Goal: Task Accomplishment & Management: Manage account settings

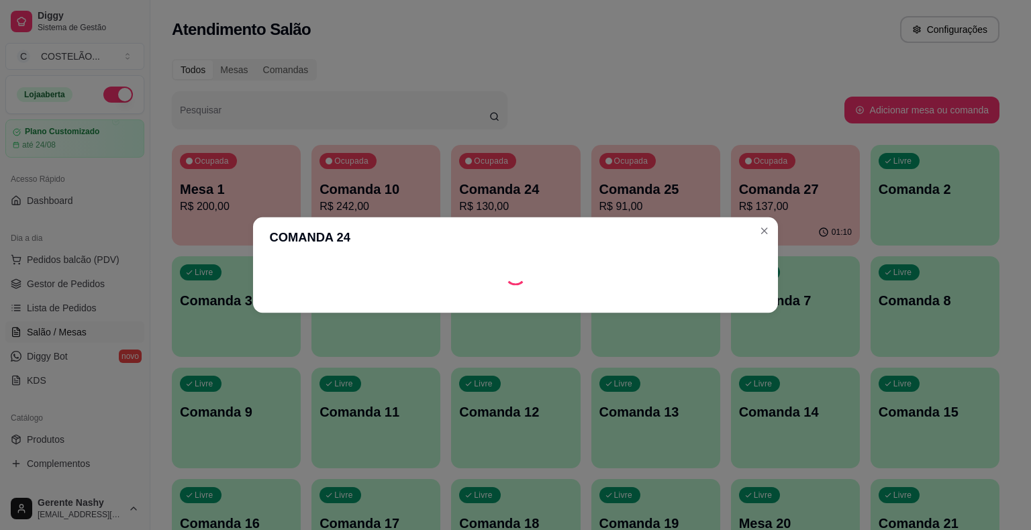
scroll to position [125, 0]
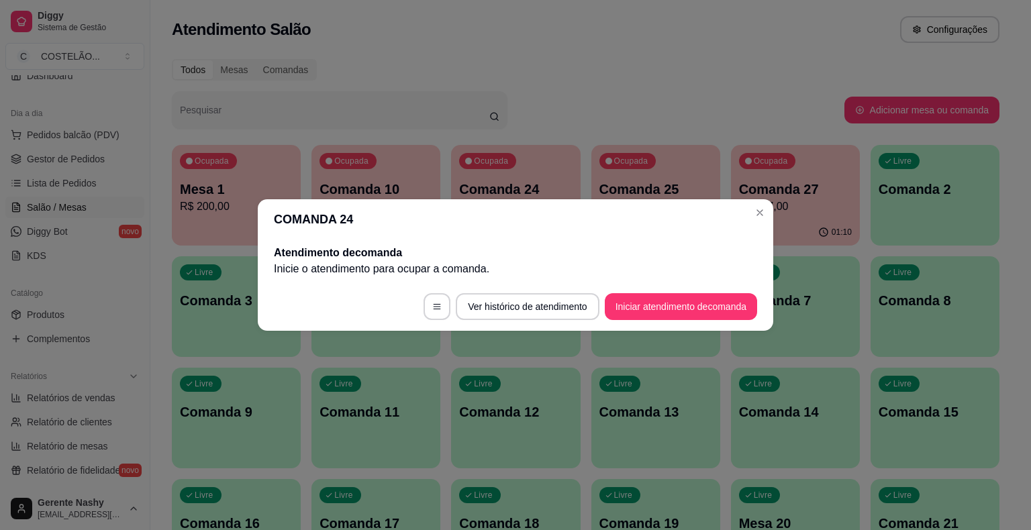
click at [762, 221] on div "01:10" at bounding box center [795, 232] width 129 height 26
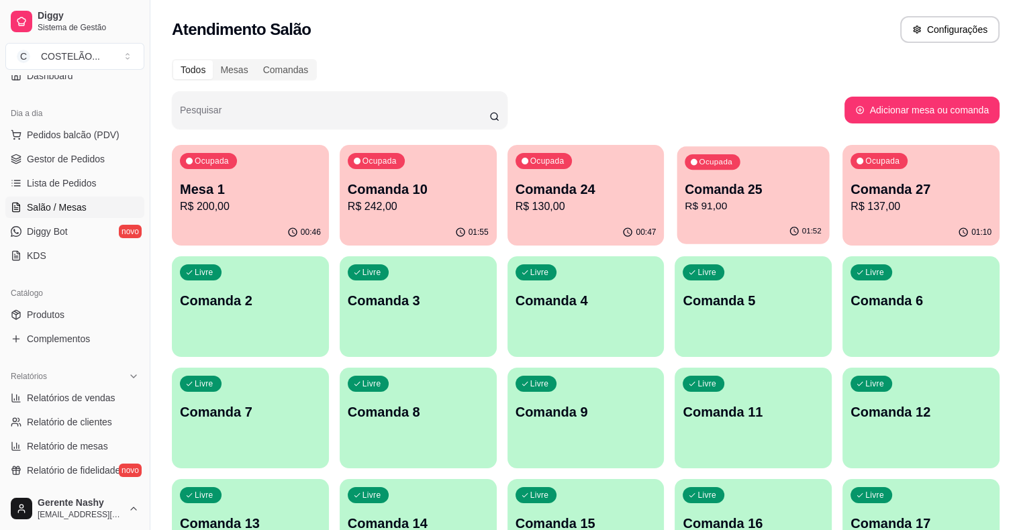
click at [685, 190] on p "Comanda 25" at bounding box center [753, 189] width 137 height 18
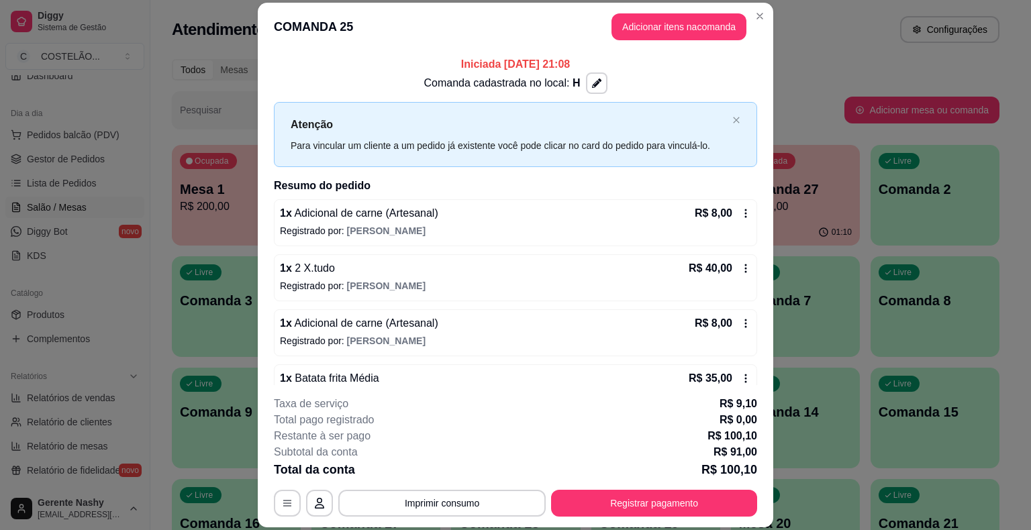
scroll to position [30, 0]
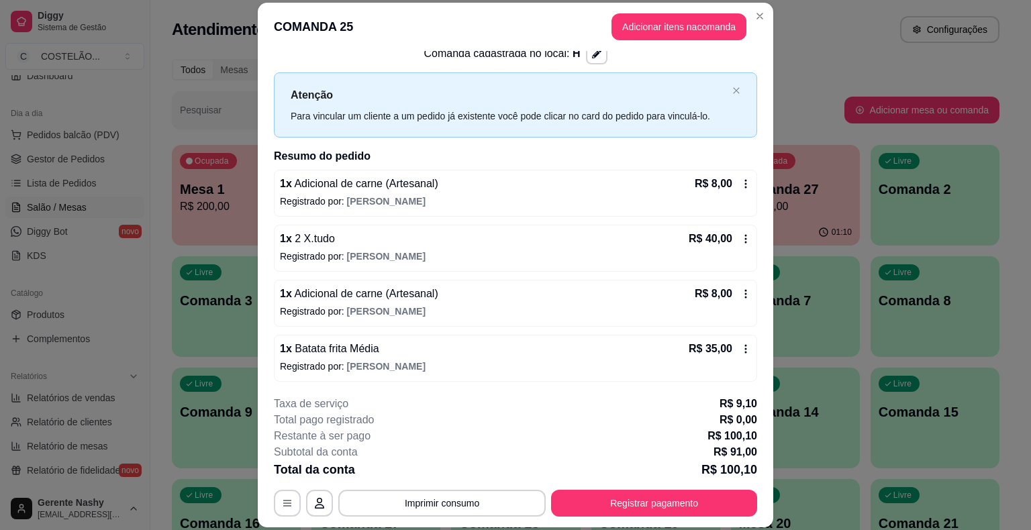
click at [849, 49] on div "Atendimento Salão Configurações" at bounding box center [585, 25] width 870 height 51
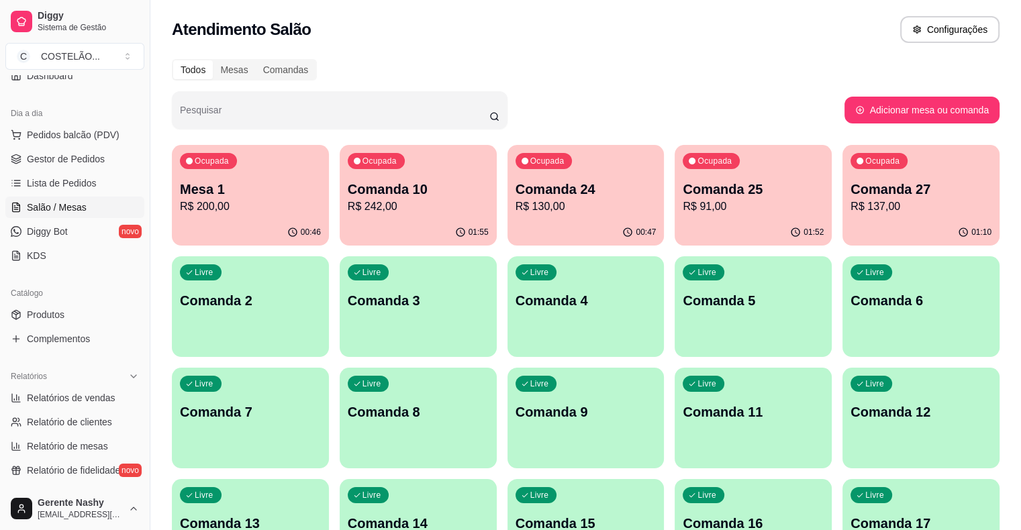
click at [850, 196] on p "Comanda 27" at bounding box center [920, 189] width 141 height 19
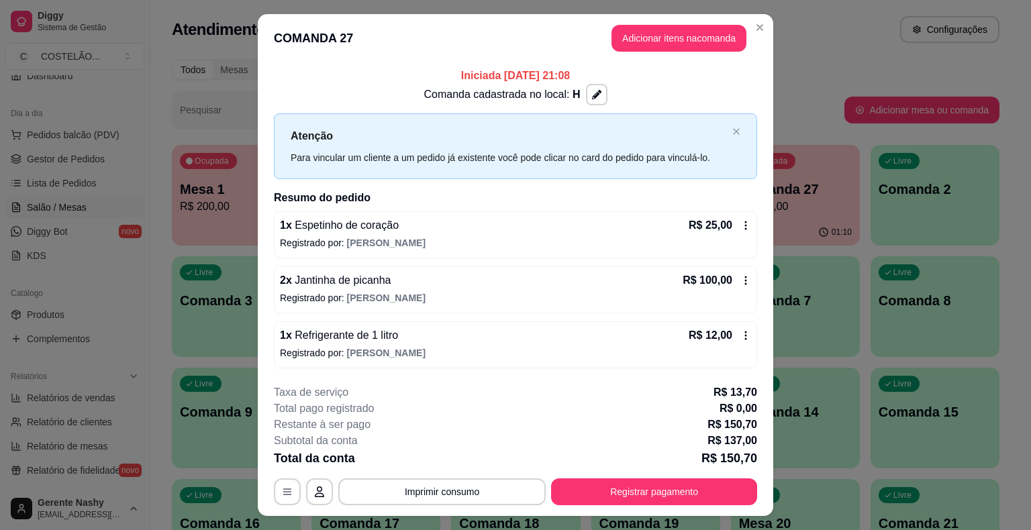
scroll to position [28, 0]
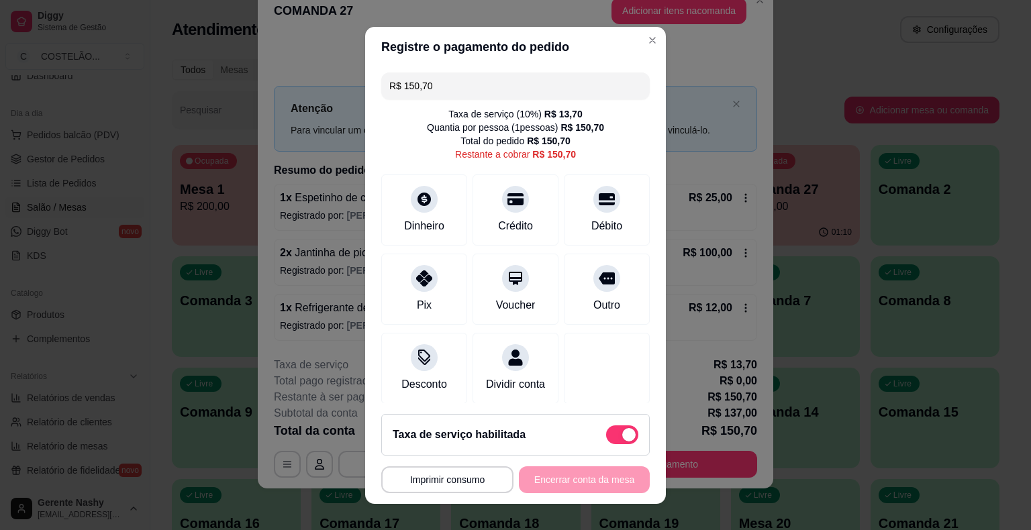
click at [470, 485] on button "Imprimir consumo" at bounding box center [447, 479] width 132 height 27
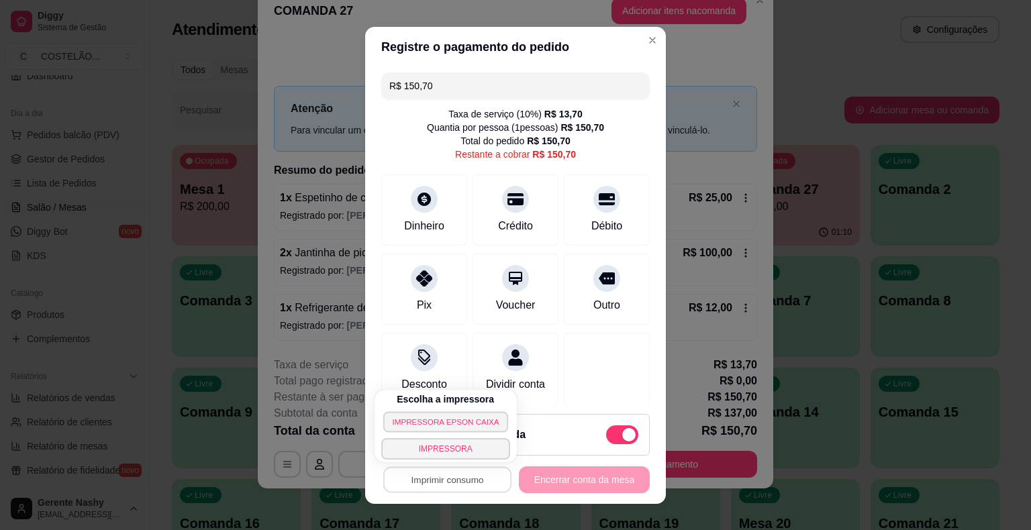
click at [433, 425] on button "IMPRESSORA EPSON CAIXA" at bounding box center [445, 421] width 125 height 21
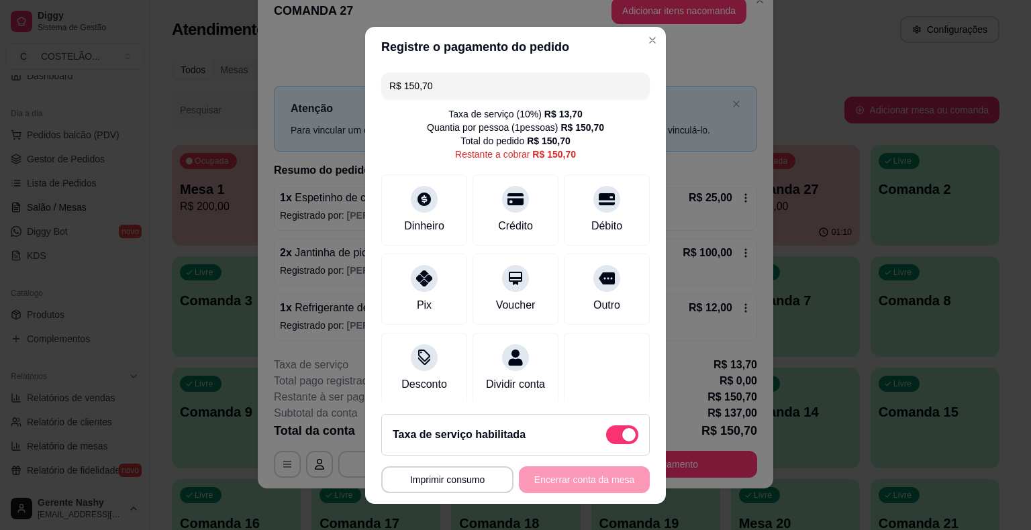
click at [559, 89] on input "R$ 150,70" at bounding box center [515, 85] width 252 height 27
type input "R$ 90,00"
click at [425, 213] on div "Dinheiro" at bounding box center [424, 207] width 95 height 79
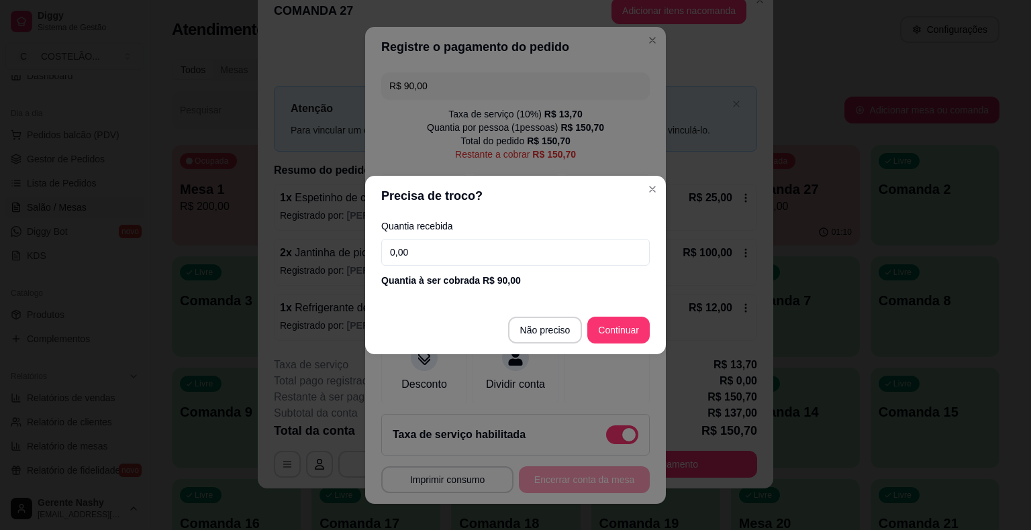
click at [472, 247] on input "0,00" at bounding box center [515, 252] width 268 height 27
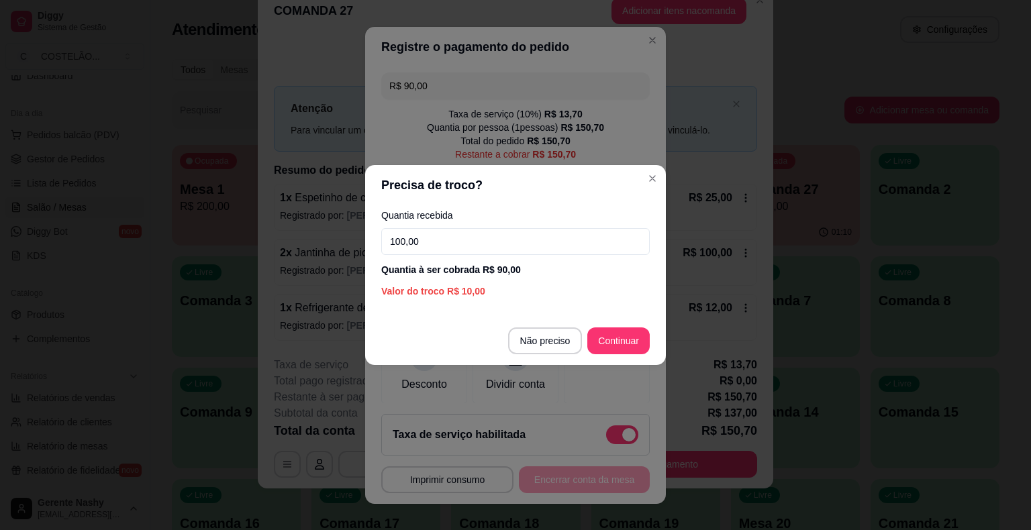
type input "100,00"
click at [564, 340] on div at bounding box center [607, 368] width 86 height 71
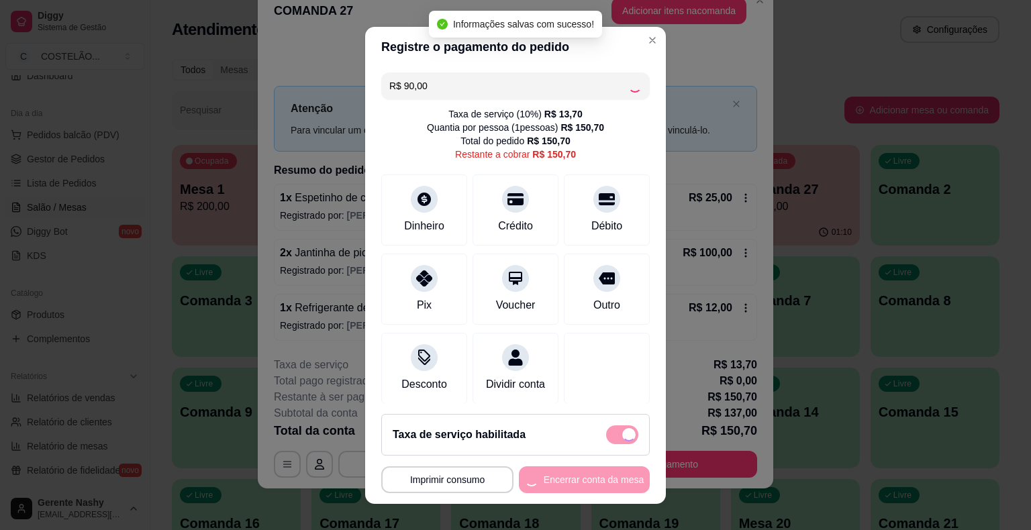
type input "R$ 60,70"
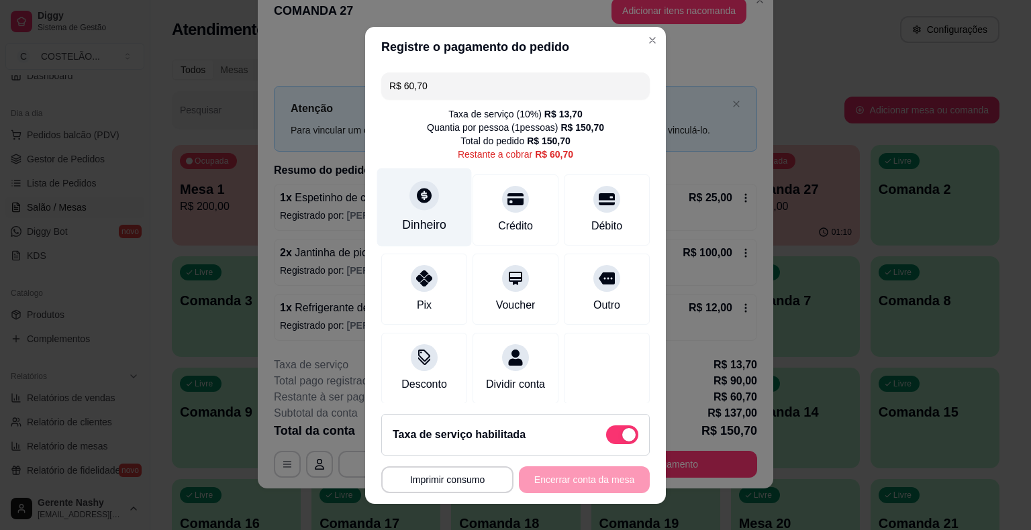
click at [436, 189] on div "Dinheiro" at bounding box center [424, 207] width 95 height 79
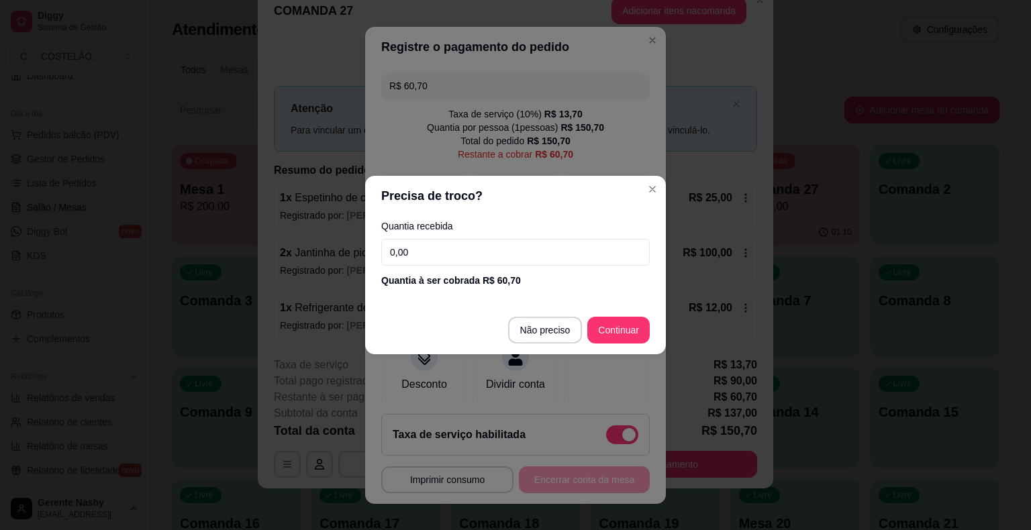
click at [416, 251] on input "0,00" at bounding box center [515, 252] width 268 height 27
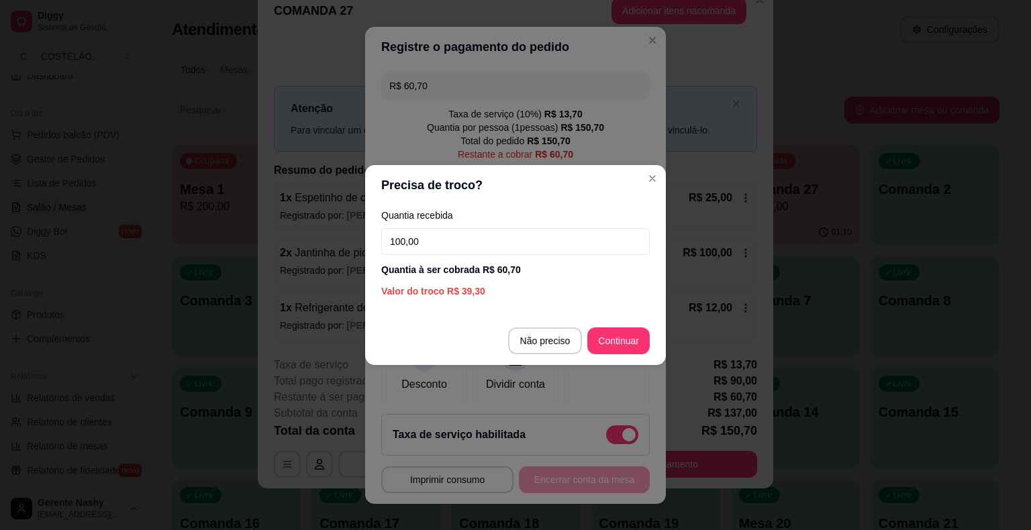
type input "100,00"
click at [564, 348] on div at bounding box center [607, 368] width 86 height 71
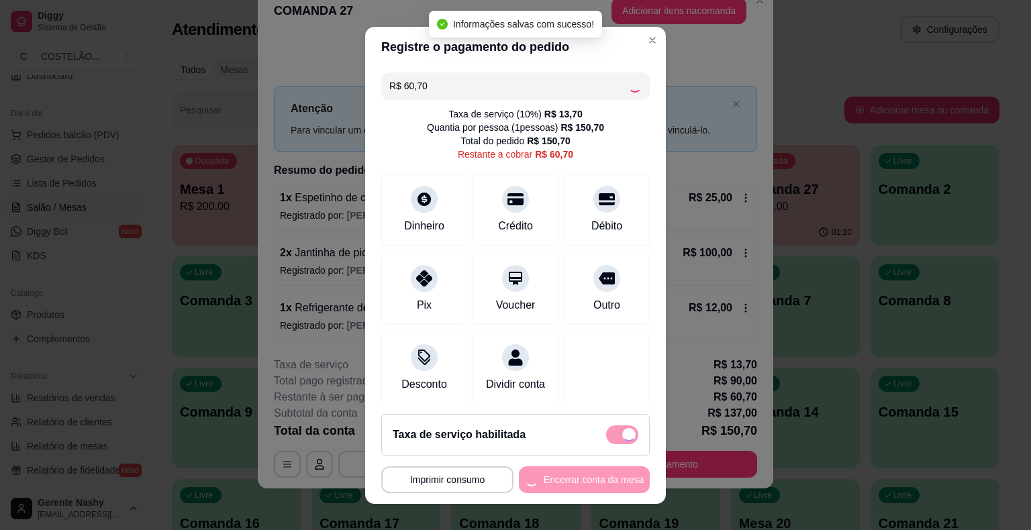
type input "R$ 0,00"
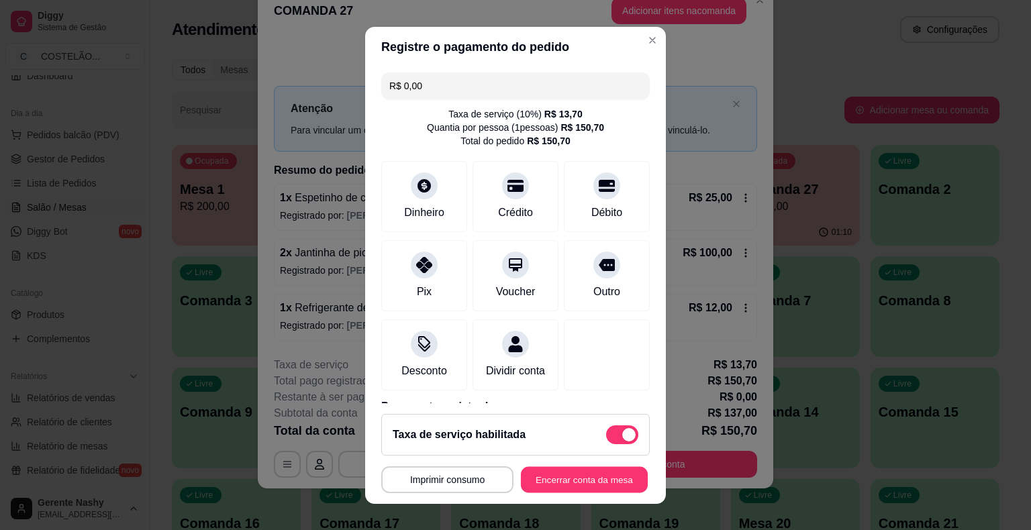
click at [603, 490] on button "Encerrar conta da mesa" at bounding box center [584, 479] width 127 height 26
click at [538, 477] on button "Encerrar conta da mesa" at bounding box center [584, 479] width 127 height 26
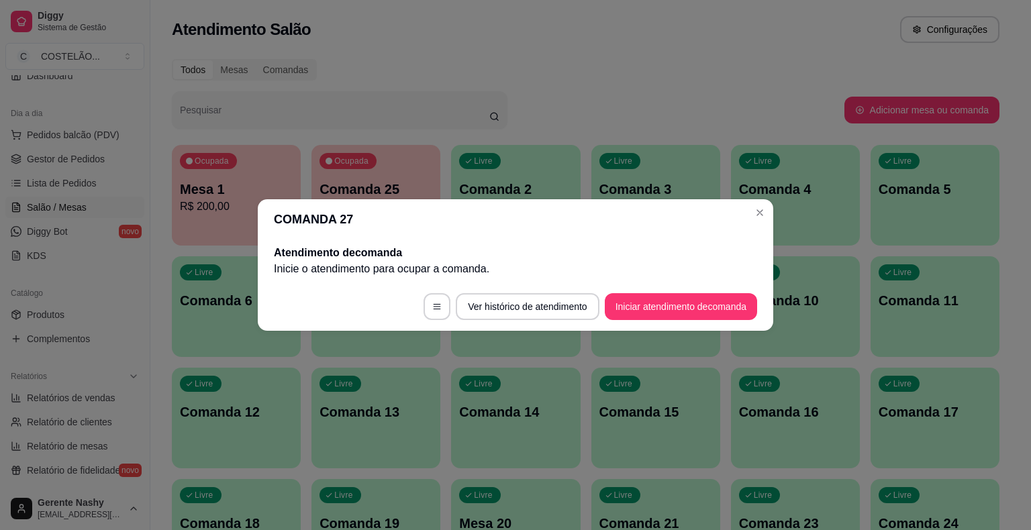
click at [755, 213] on div "Livre Comanda 4" at bounding box center [795, 187] width 129 height 85
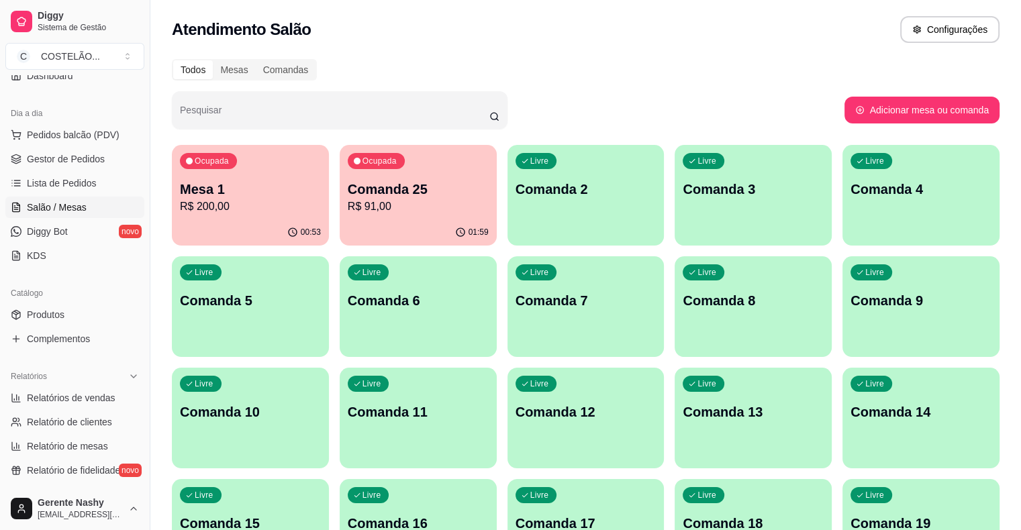
click at [397, 177] on div "Ocupada Comanda 25 R$ 91,00" at bounding box center [418, 182] width 157 height 74
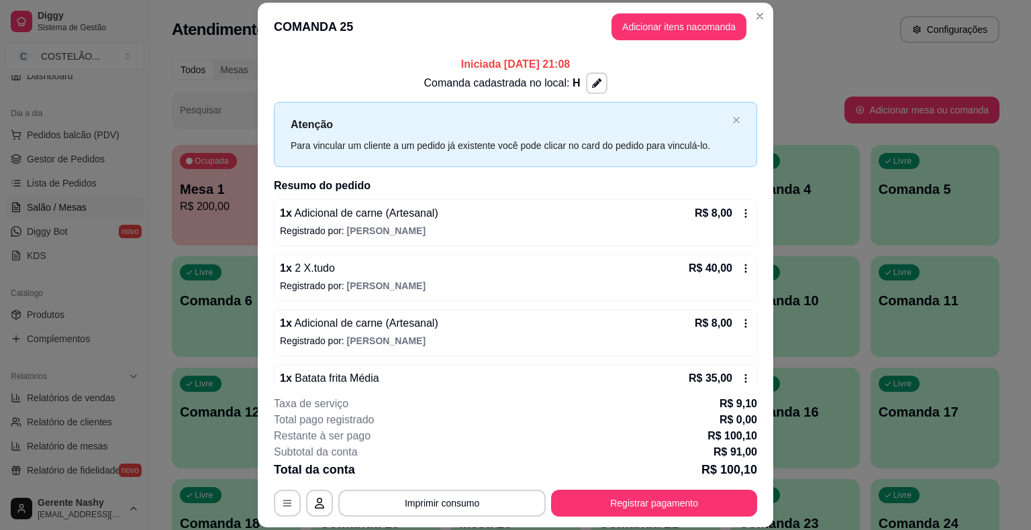
click at [738, 209] on div "1 x Adicional de carne (Artesanal) R$ 8,00 Registrado por: [PERSON_NAME]" at bounding box center [515, 222] width 483 height 47
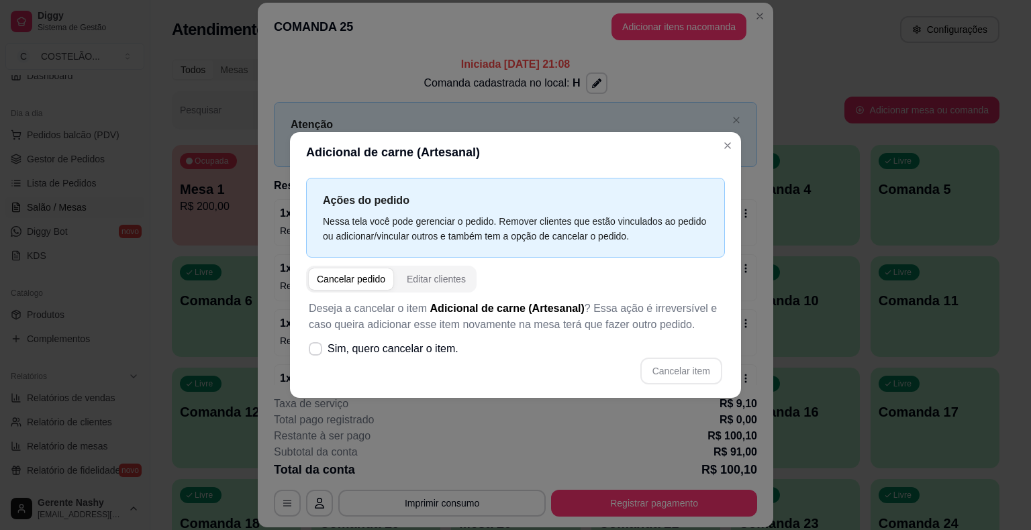
click at [316, 360] on label "Sim, quero cancelar o item." at bounding box center [383, 348] width 160 height 27
click at [316, 360] on input "Sim, quero cancelar o item." at bounding box center [312, 356] width 9 height 9
checkbox input "true"
click at [678, 374] on button "Cancelar item" at bounding box center [681, 371] width 82 height 27
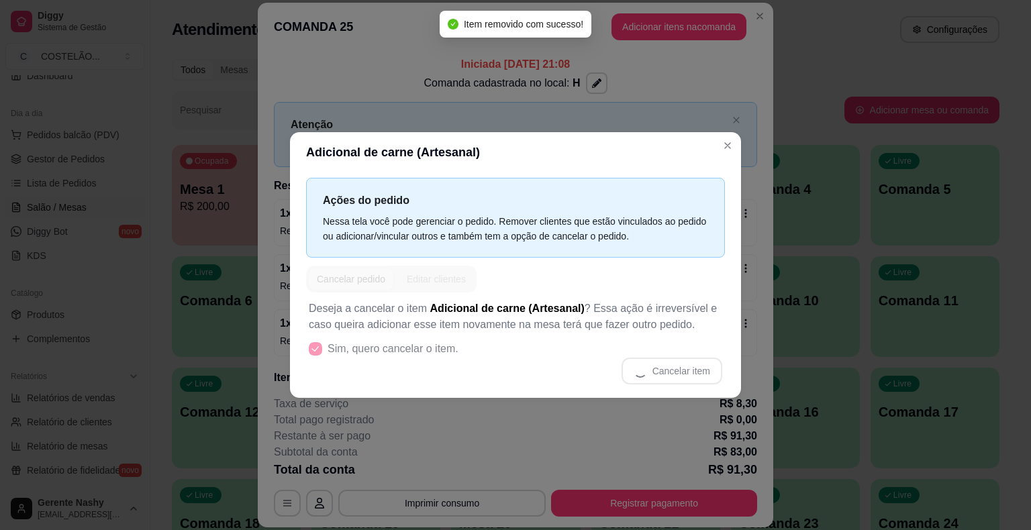
click at [723, 152] on div "Atenção Para vincular um cliente a um pedido já existente você pode clicar no c…" at bounding box center [515, 134] width 483 height 65
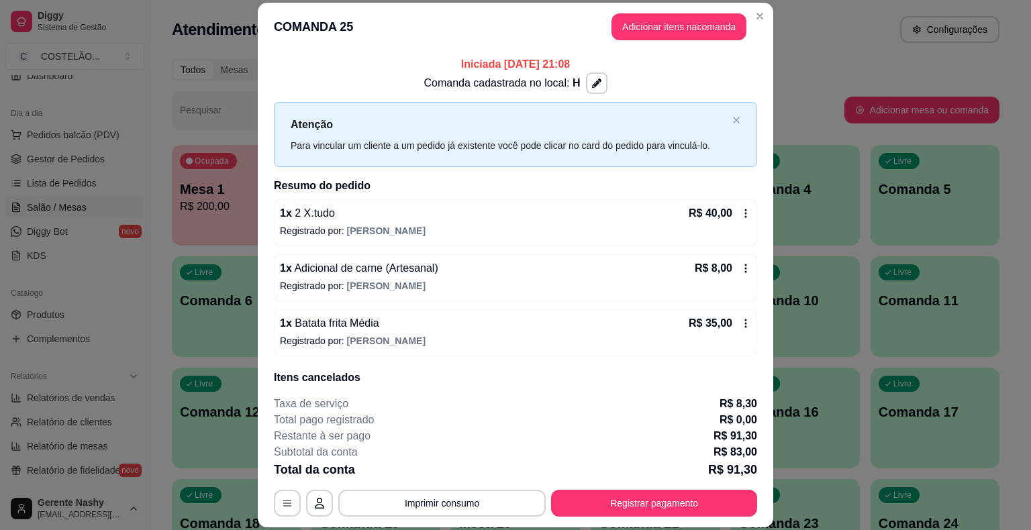
click at [745, 212] on icon at bounding box center [746, 213] width 2 height 9
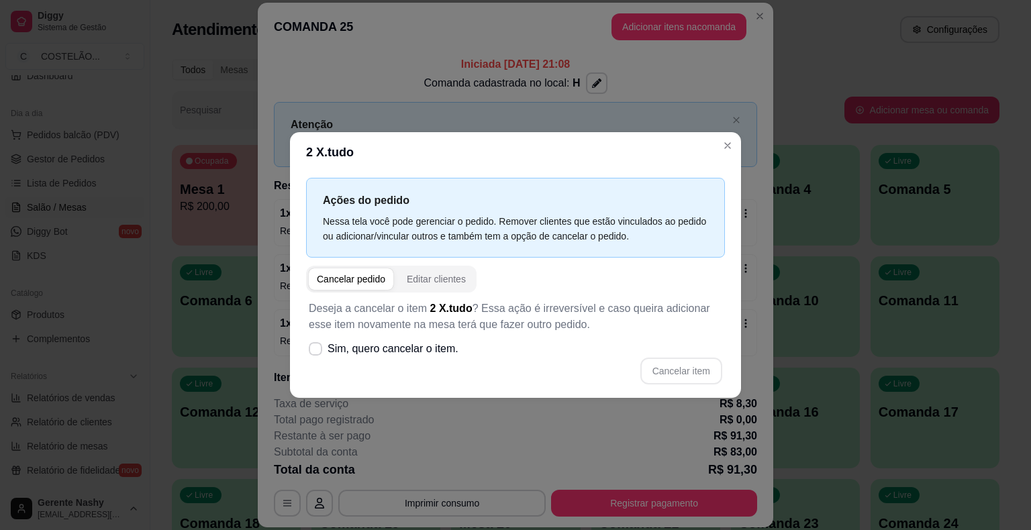
click at [323, 360] on label "Sim, quero cancelar o item." at bounding box center [383, 348] width 160 height 27
click at [317, 360] on input "Sim, quero cancelar o item." at bounding box center [312, 356] width 9 height 9
checkbox input "true"
click at [676, 365] on button "Cancelar item" at bounding box center [681, 371] width 82 height 27
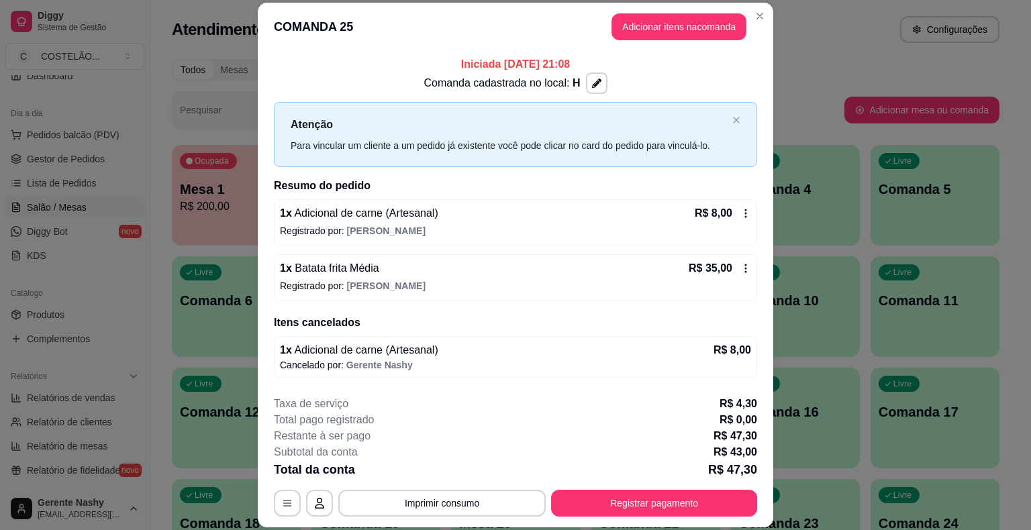
click at [745, 215] on icon at bounding box center [746, 213] width 2 height 9
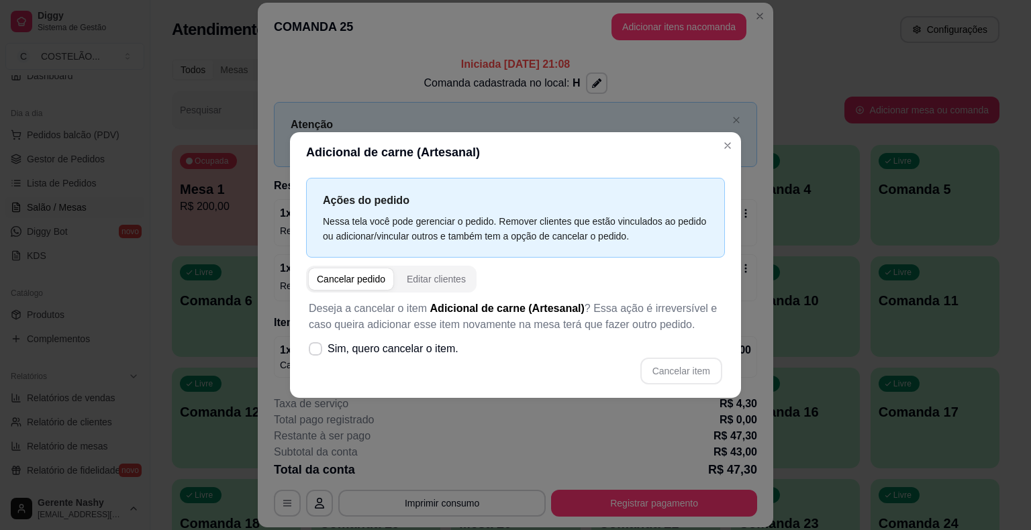
click at [327, 359] on label "Sim, quero cancelar o item." at bounding box center [383, 348] width 160 height 27
click at [317, 359] on input "Sim, quero cancelar o item." at bounding box center [312, 356] width 9 height 9
checkbox input "true"
click at [668, 370] on button "Cancelar item" at bounding box center [681, 371] width 82 height 27
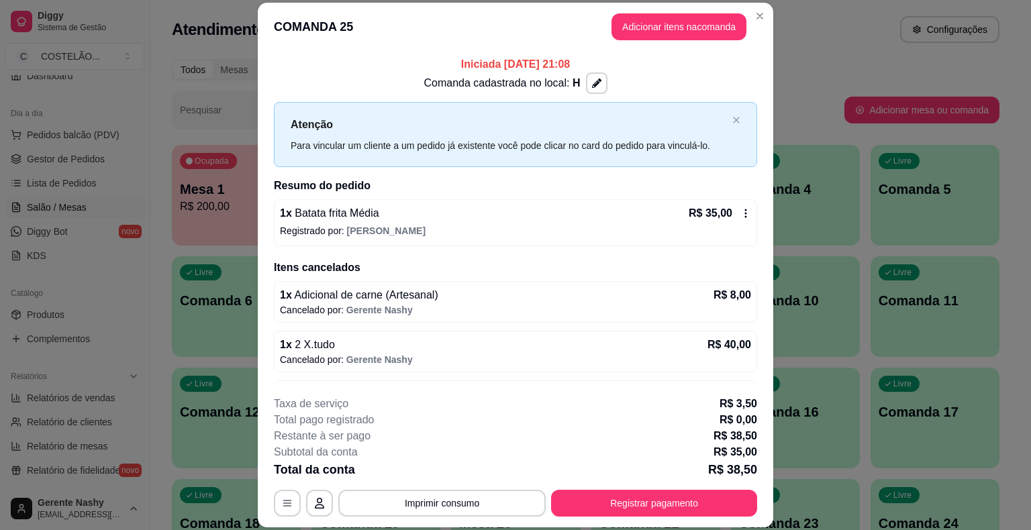
click at [745, 212] on icon at bounding box center [746, 213] width 2 height 9
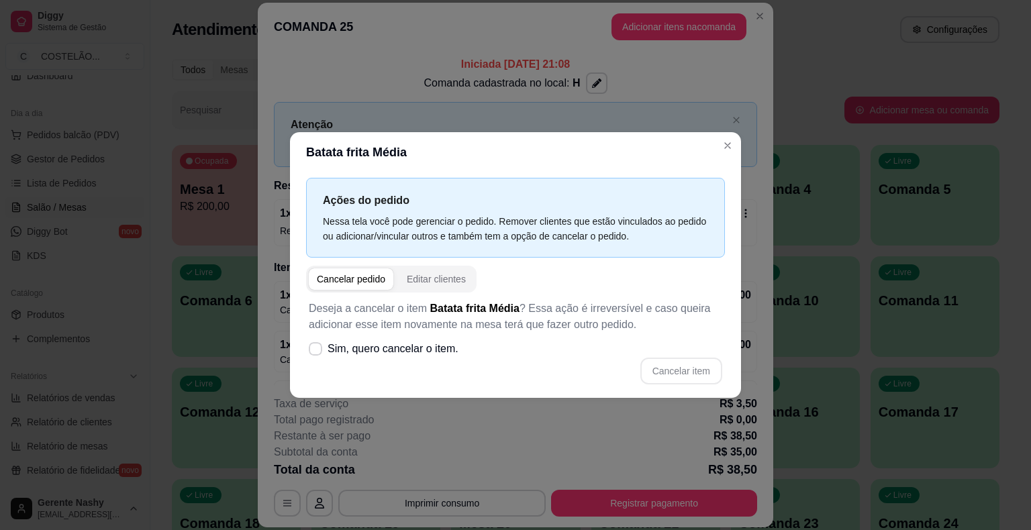
click at [307, 358] on label "Sim, quero cancelar o item." at bounding box center [383, 348] width 160 height 27
click at [308, 358] on input "Sim, quero cancelar o item." at bounding box center [312, 356] width 9 height 9
checkbox input "true"
click at [700, 366] on button "Cancelar item" at bounding box center [681, 371] width 82 height 27
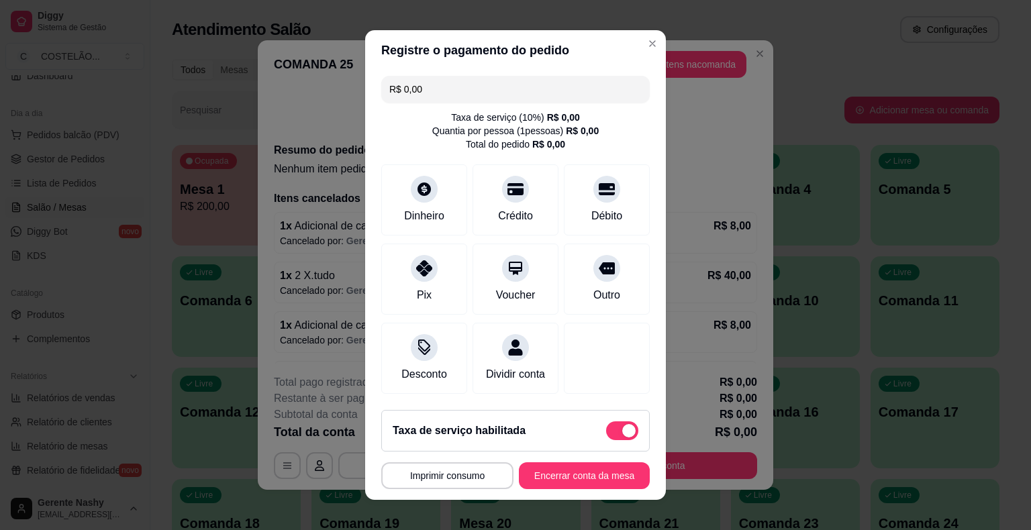
click at [448, 482] on button "Imprimir consumo" at bounding box center [447, 475] width 132 height 27
click at [554, 482] on button "Encerrar conta da mesa" at bounding box center [584, 475] width 131 height 27
click at [558, 477] on button "Encerrar conta da mesa" at bounding box center [584, 476] width 127 height 26
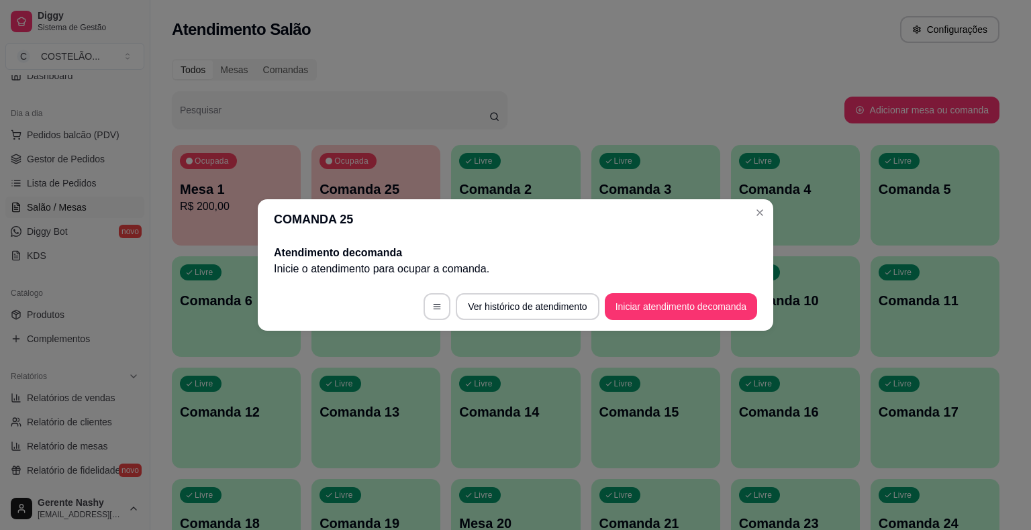
click at [760, 215] on div "Livre Comanda 4" at bounding box center [795, 187] width 129 height 85
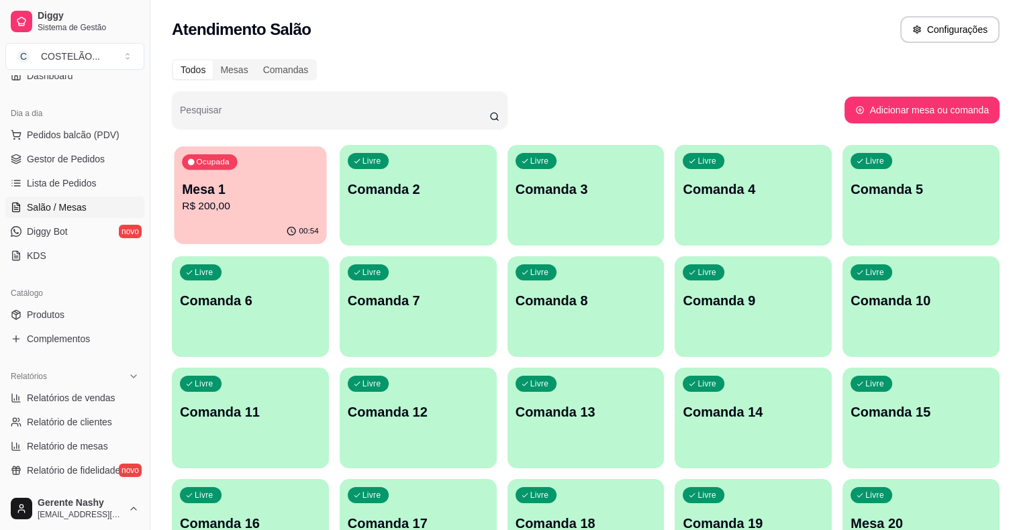
click at [296, 225] on div "00:54" at bounding box center [250, 231] width 152 height 25
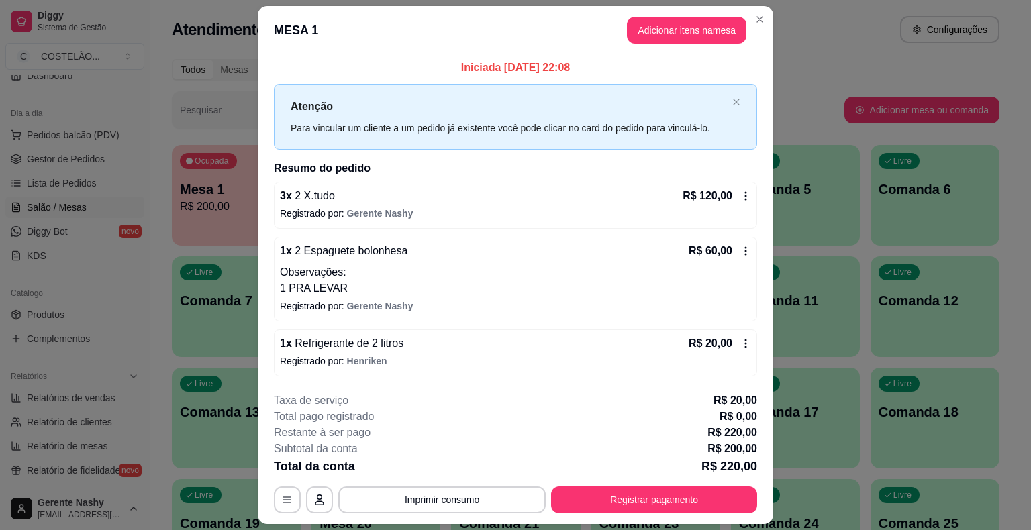
click at [190, 204] on p "R$ 200,00" at bounding box center [236, 207] width 113 height 16
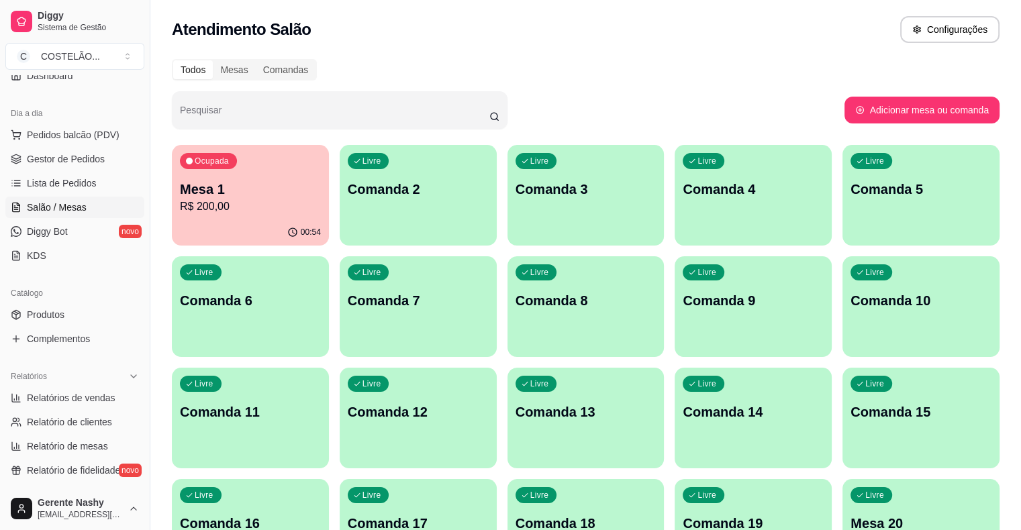
click at [243, 196] on p "Mesa 1" at bounding box center [250, 189] width 141 height 19
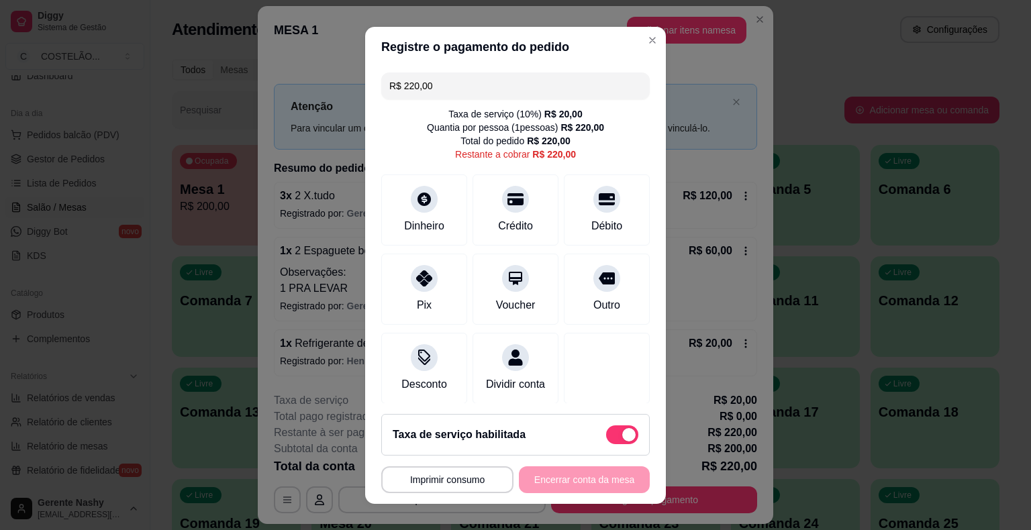
click at [824, 97] on div "**********" at bounding box center [515, 265] width 1031 height 530
click at [606, 443] on span at bounding box center [622, 434] width 32 height 19
click at [605, 443] on input "checkbox" at bounding box center [609, 441] width 9 height 9
checkbox input "true"
type input "R$ 200,00"
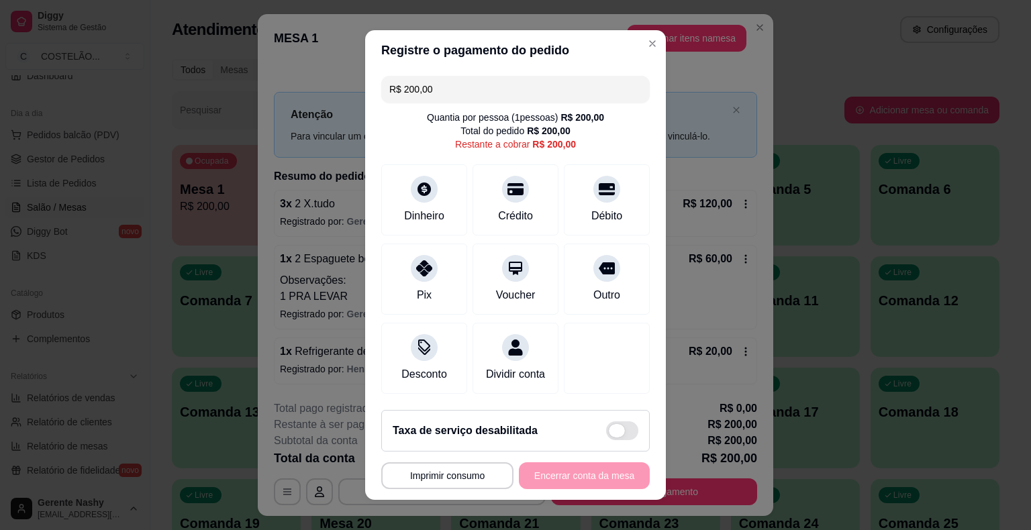
click at [607, 424] on span at bounding box center [622, 430] width 32 height 19
click at [607, 433] on input "checkbox" at bounding box center [609, 437] width 9 height 9
checkbox input "false"
type input "R$ 220,00"
checkbox input "true"
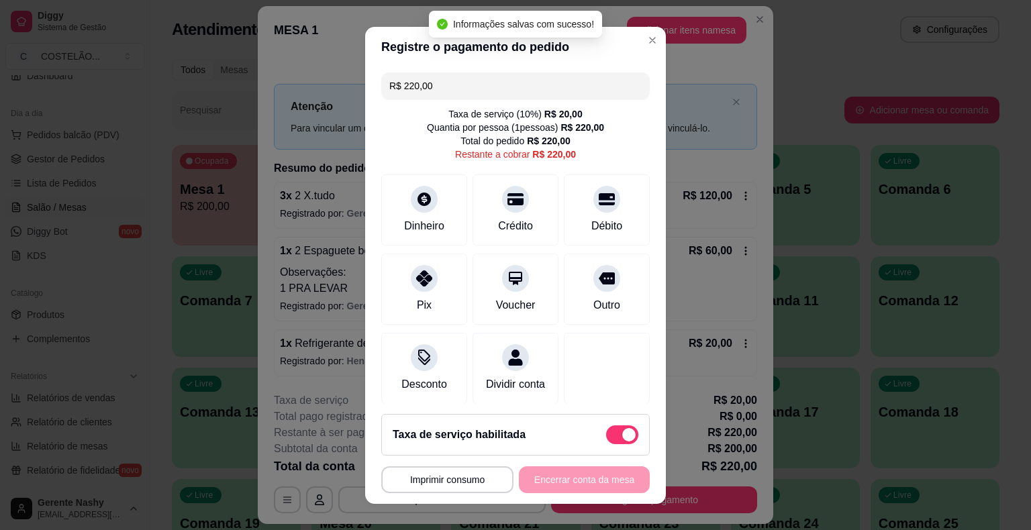
click at [566, 81] on input "R$ 220,00" at bounding box center [515, 85] width 252 height 27
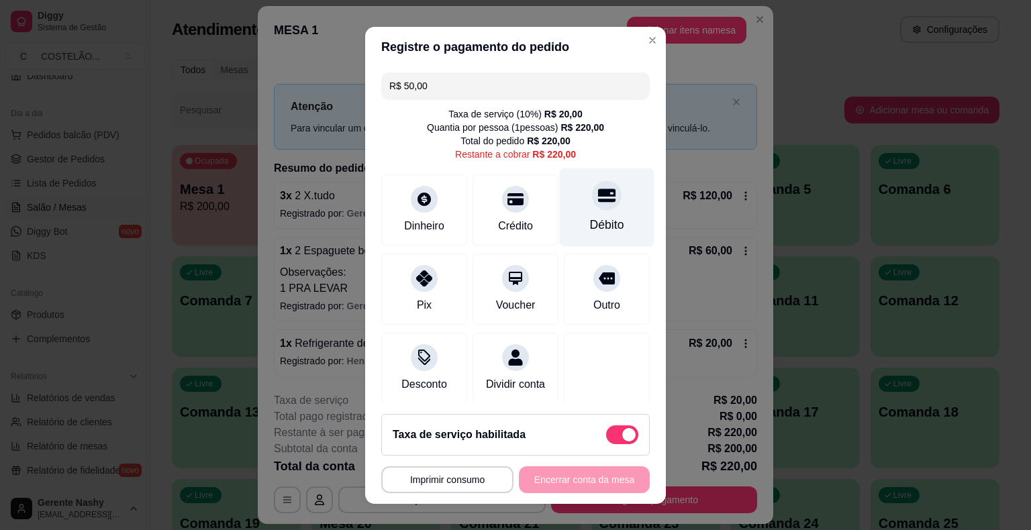
click at [575, 216] on div "Débito" at bounding box center [607, 207] width 95 height 79
click at [537, 89] on input "R$ 170,00" at bounding box center [515, 85] width 252 height 27
click at [598, 199] on icon at bounding box center [606, 195] width 17 height 17
click at [536, 81] on input "R$ 120,00" at bounding box center [515, 85] width 252 height 27
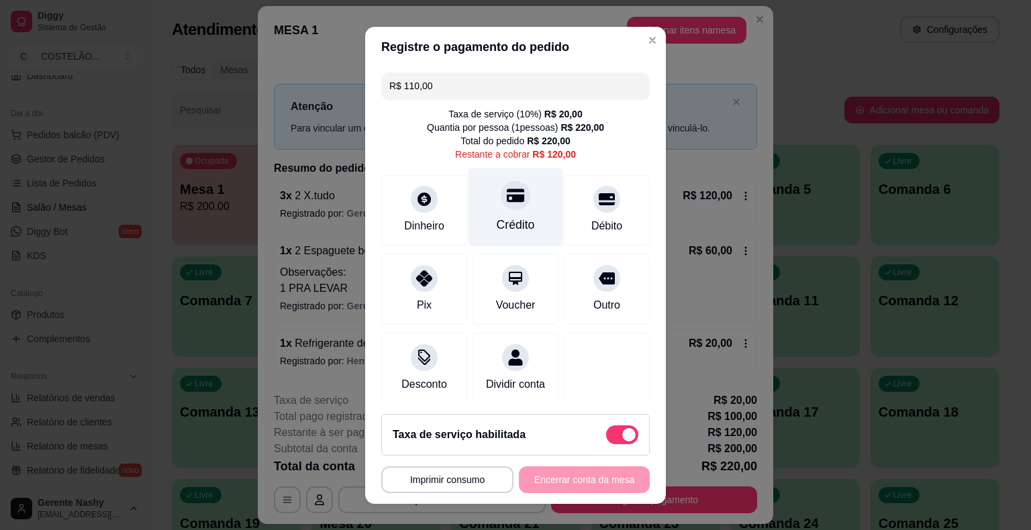
click at [504, 209] on div at bounding box center [516, 195] width 30 height 30
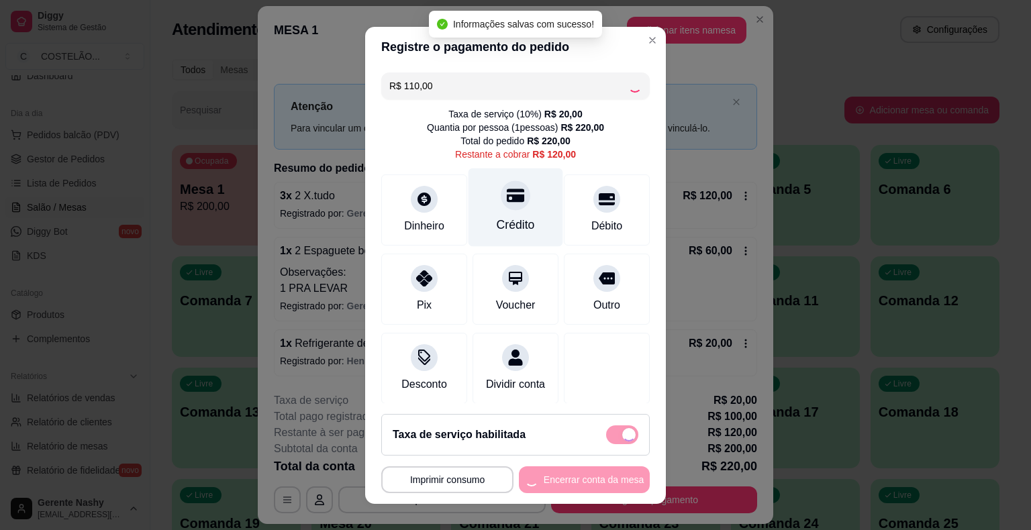
type input "R$ 10,00"
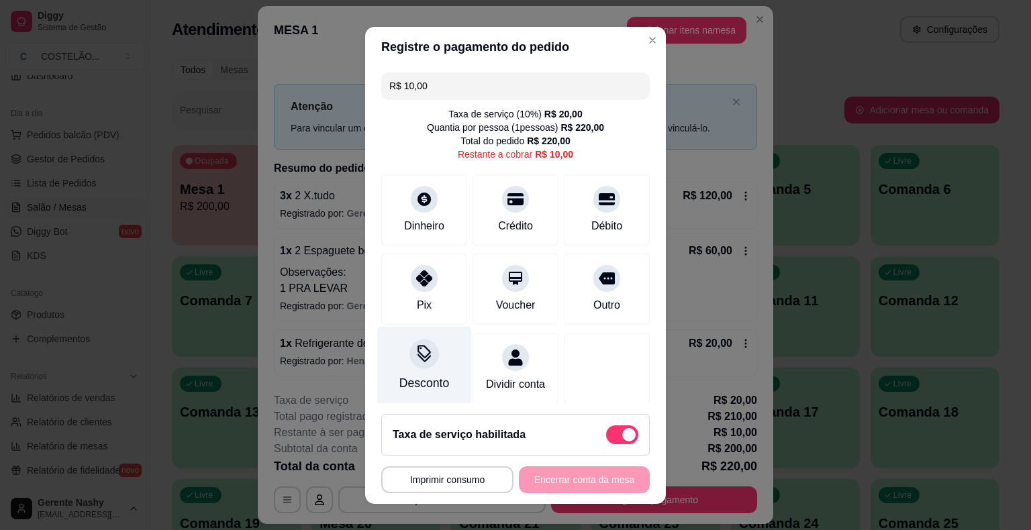
click at [415, 360] on icon at bounding box center [423, 353] width 17 height 17
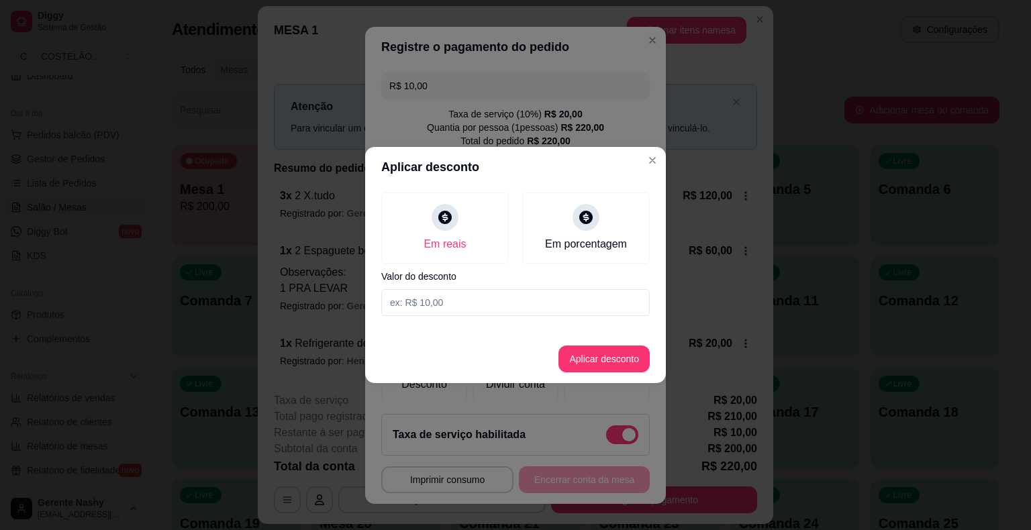
click at [466, 301] on input at bounding box center [515, 302] width 268 height 27
type input "10,00"
click at [598, 365] on button "Aplicar desconto" at bounding box center [604, 359] width 88 height 26
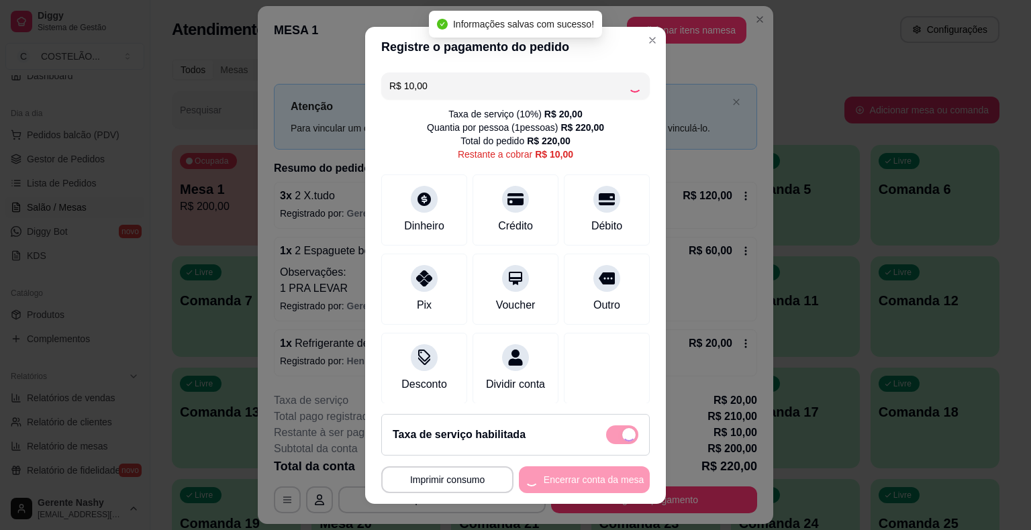
type input "R$ 0,00"
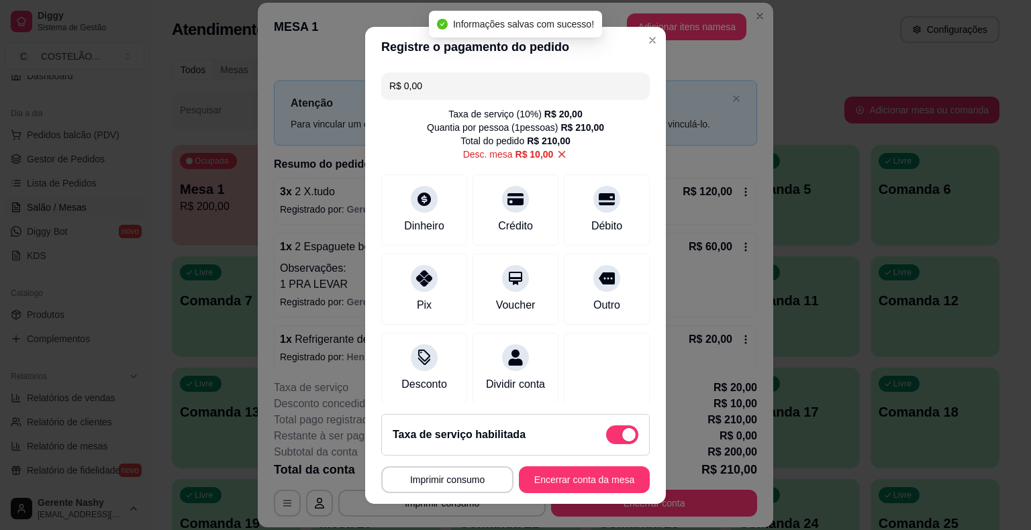
click at [462, 471] on button "Imprimir consumo" at bounding box center [447, 479] width 132 height 27
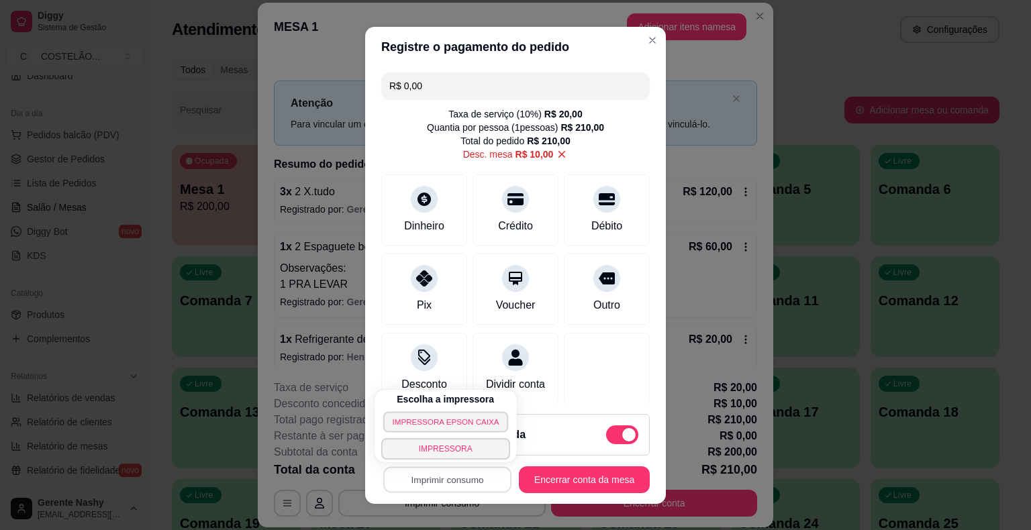
click at [488, 425] on button "IMPRESSORA EPSON CAIXA" at bounding box center [445, 421] width 125 height 21
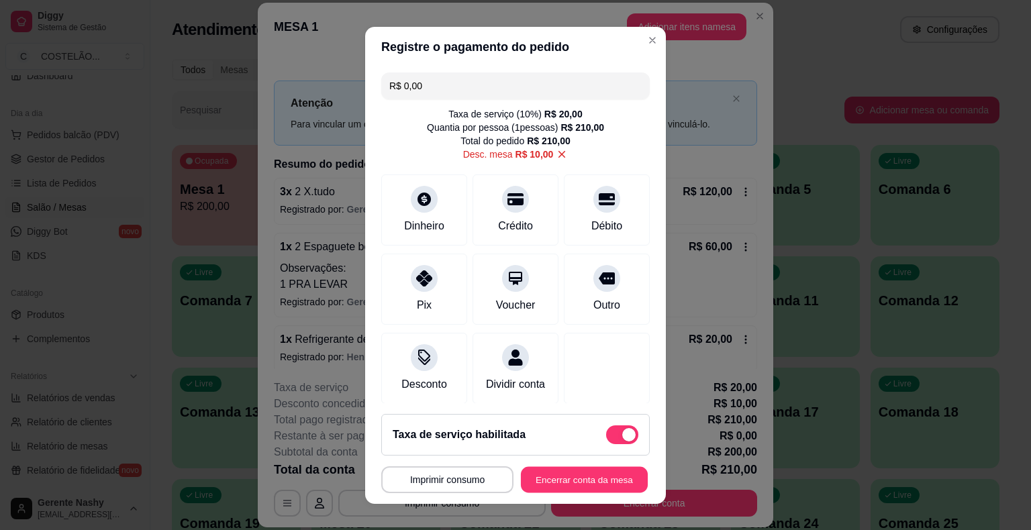
click at [564, 477] on button "Encerrar conta da mesa" at bounding box center [584, 479] width 127 height 26
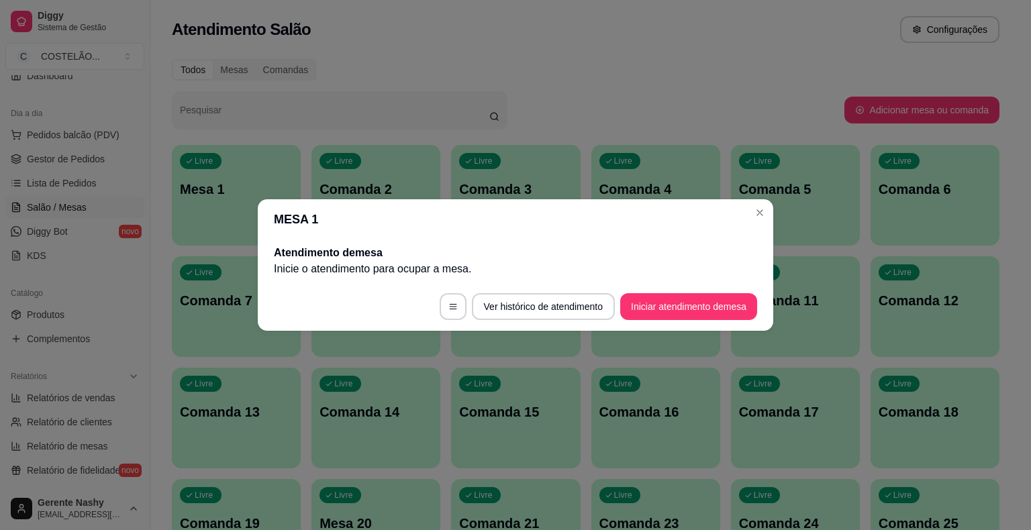
click at [753, 208] on div "Livre Comanda 5" at bounding box center [795, 187] width 129 height 85
